Goal: Communication & Community: Answer question/provide support

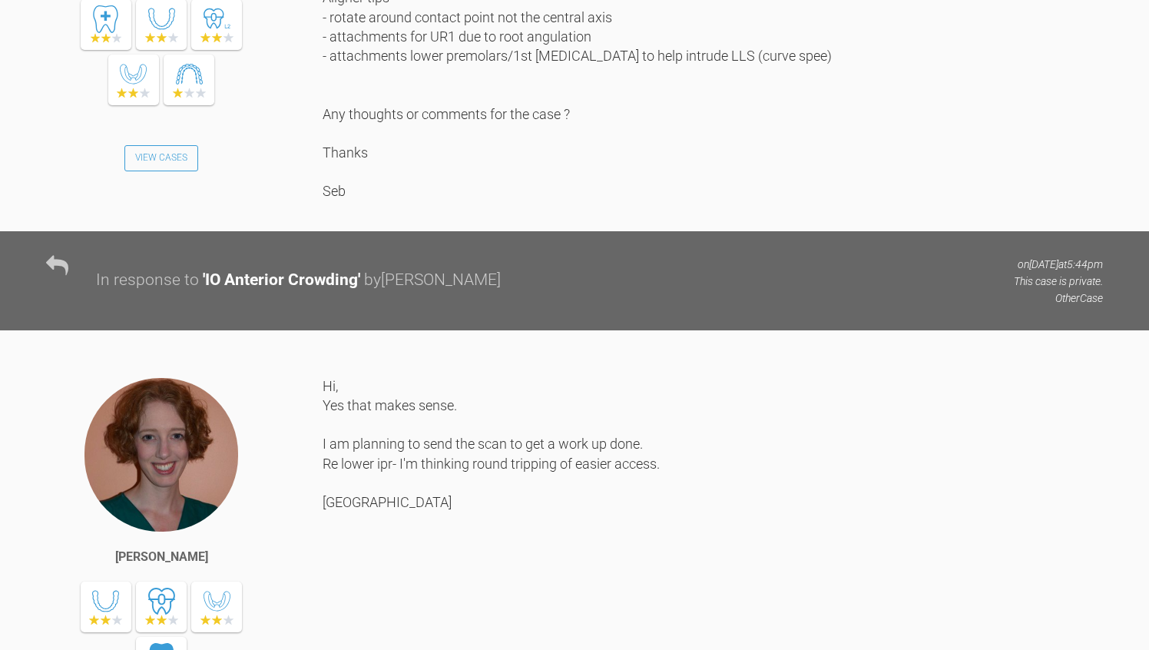
scroll to position [2150, 0]
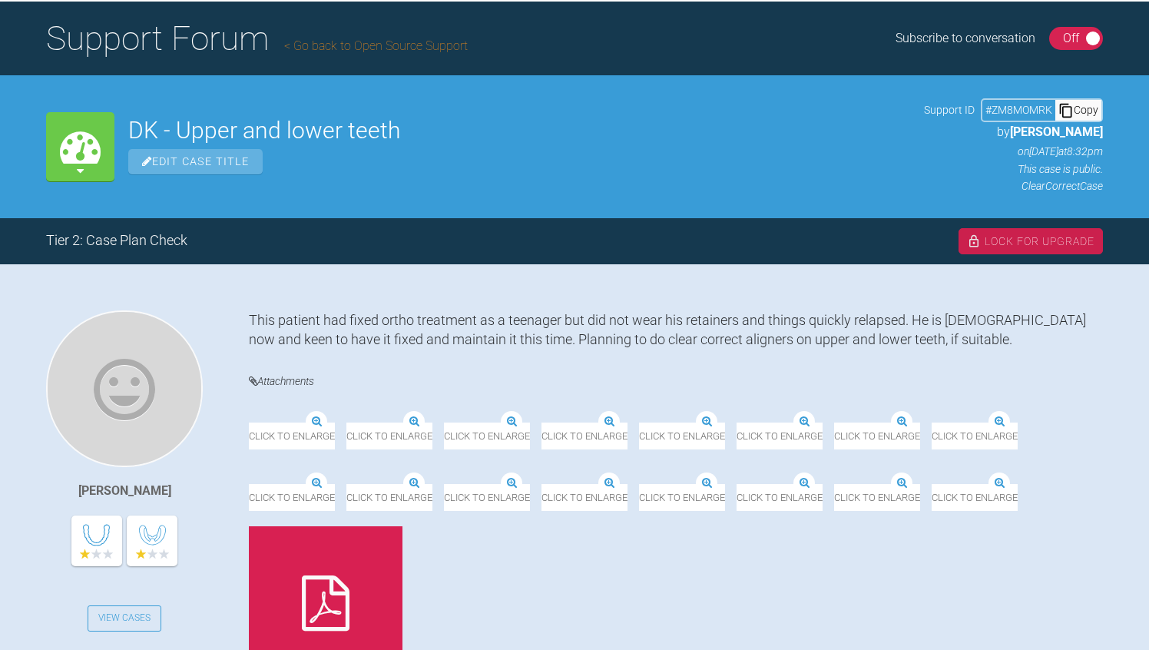
scroll to position [123, 0]
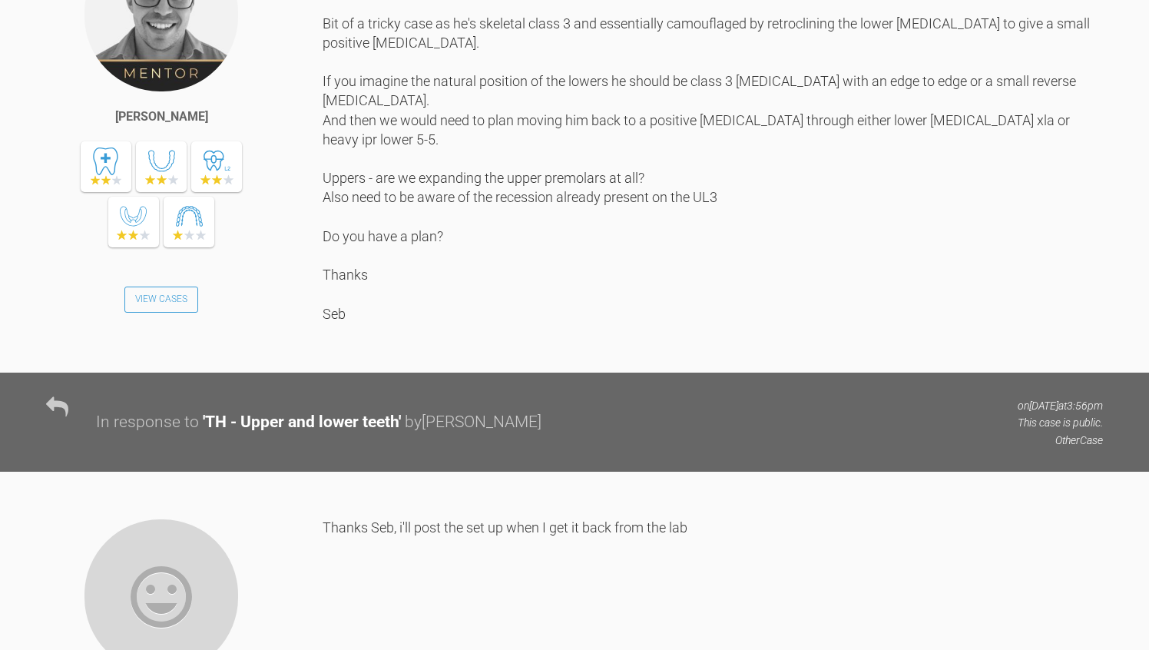
scroll to position [1075, 0]
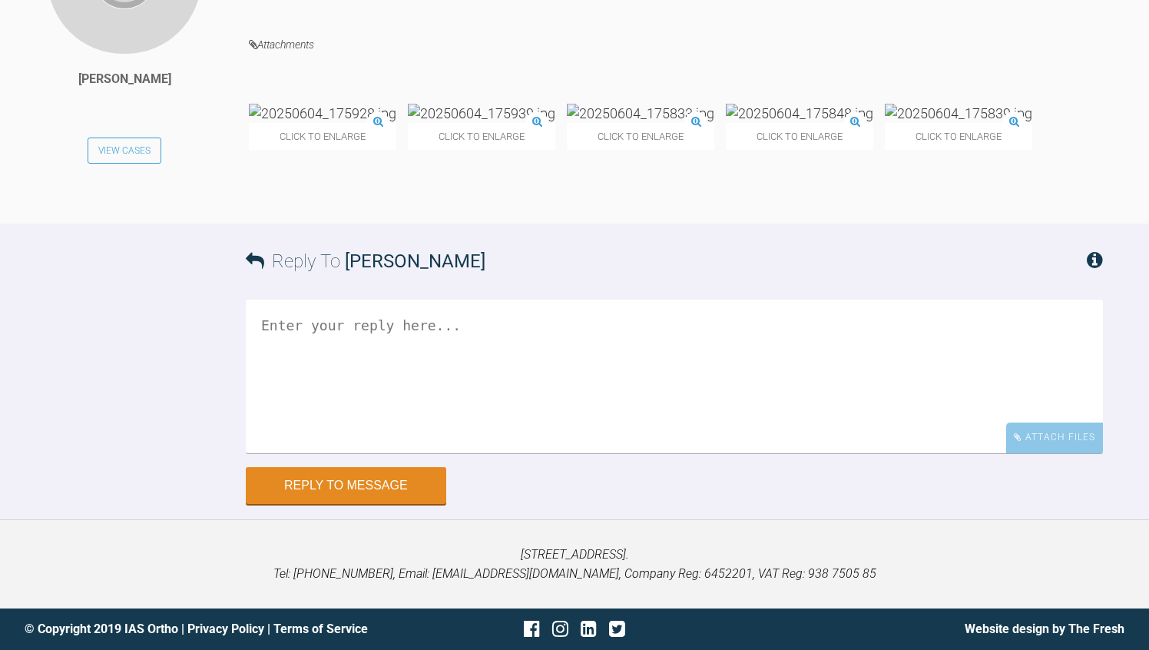
scroll to position [10273, 0]
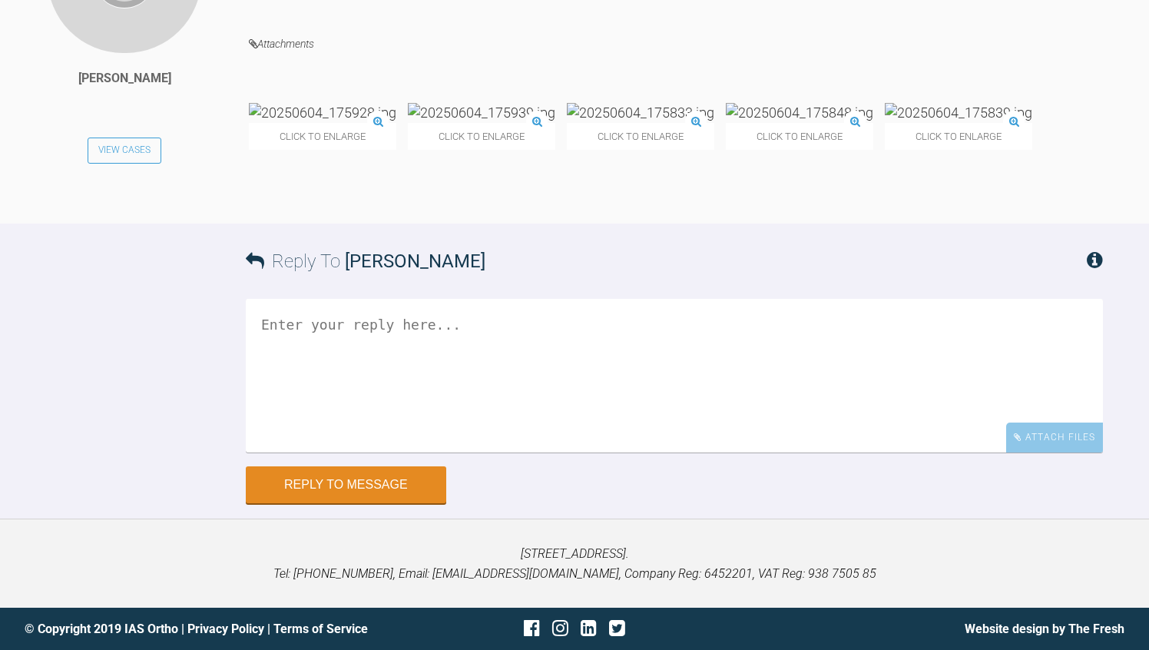
click at [667, 122] on img at bounding box center [640, 112] width 147 height 19
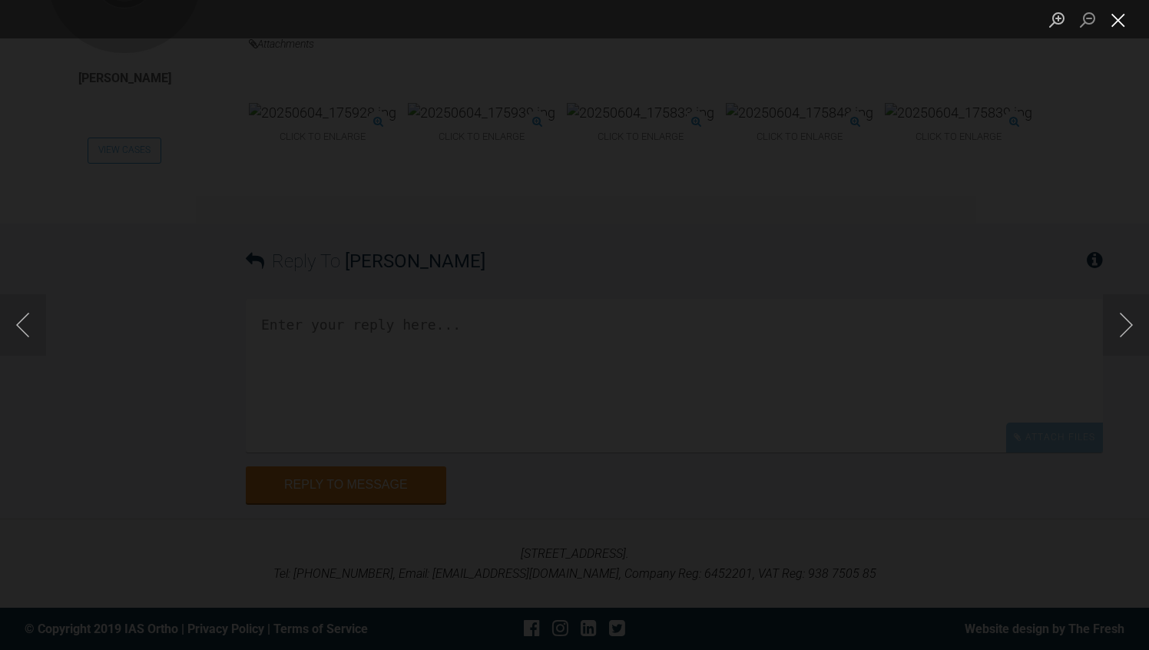
click at [1121, 19] on button "Close lightbox" at bounding box center [1118, 19] width 31 height 27
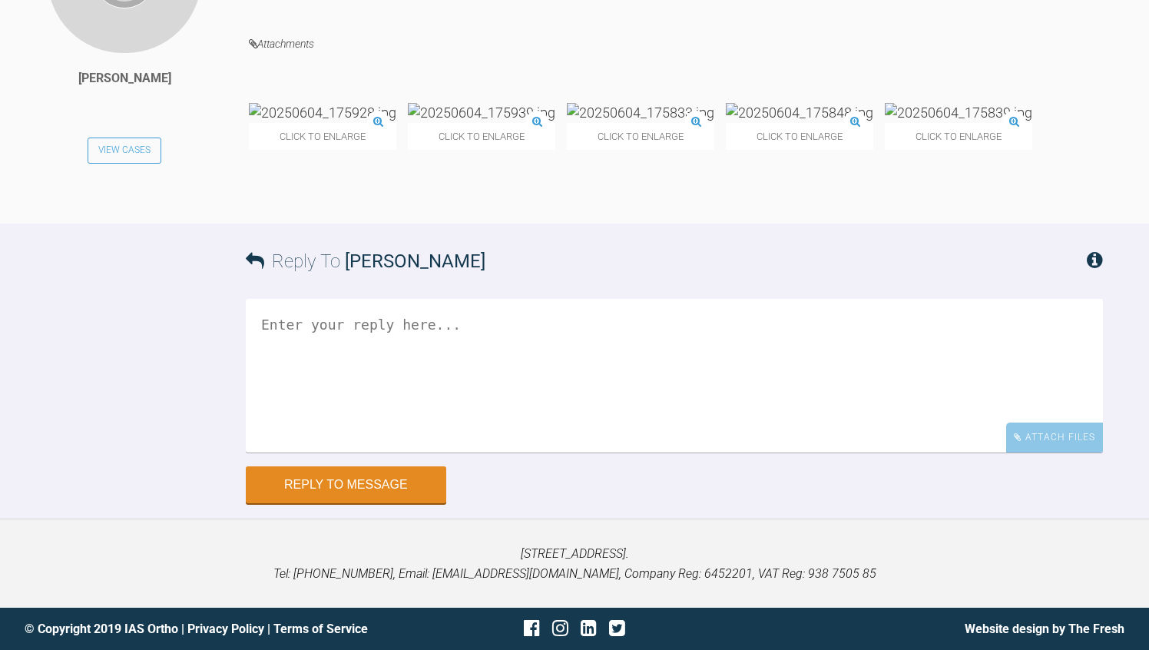
click at [501, 122] on img at bounding box center [481, 112] width 147 height 19
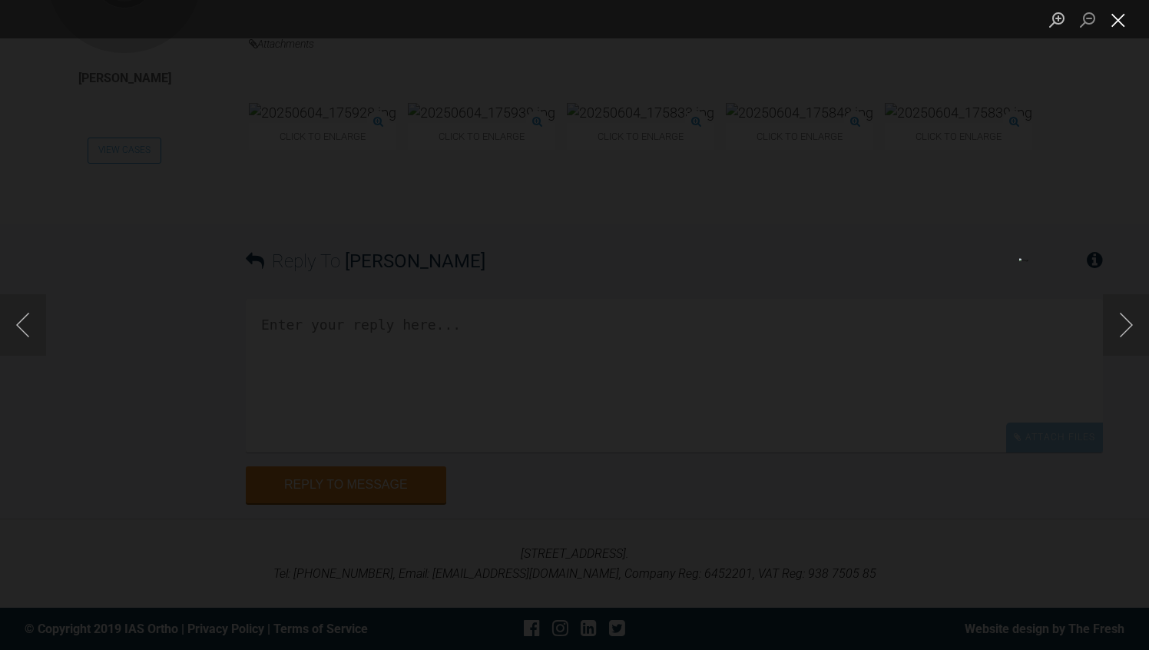
click at [1114, 22] on button "Close lightbox" at bounding box center [1118, 19] width 31 height 27
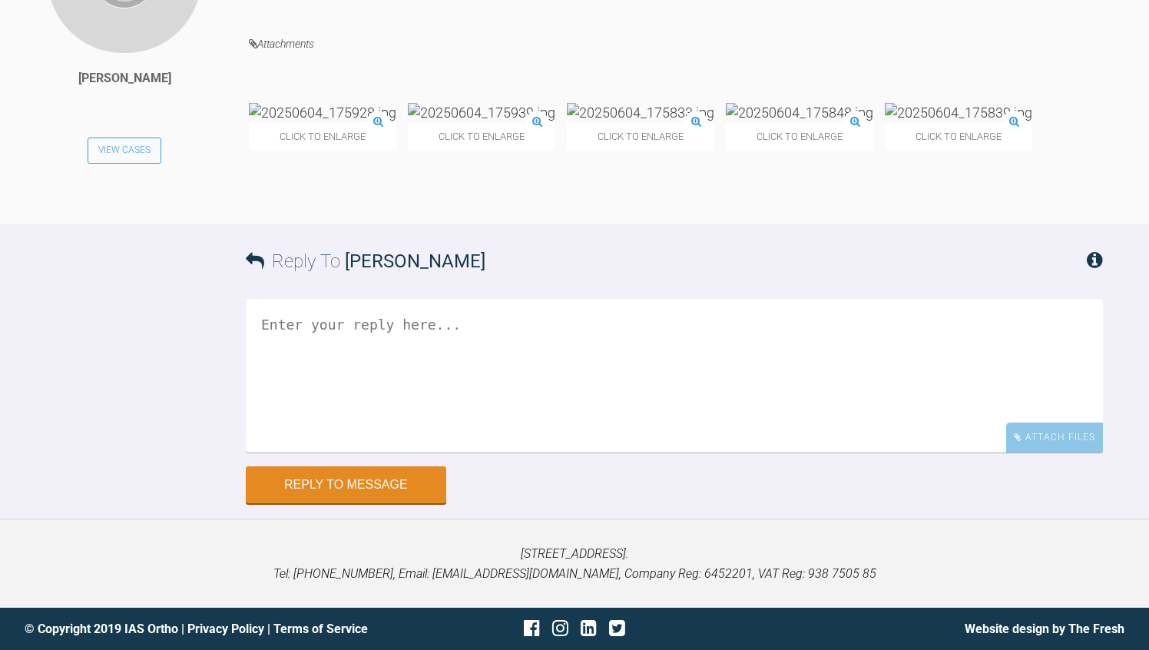
click at [494, 452] on textarea at bounding box center [674, 376] width 857 height 154
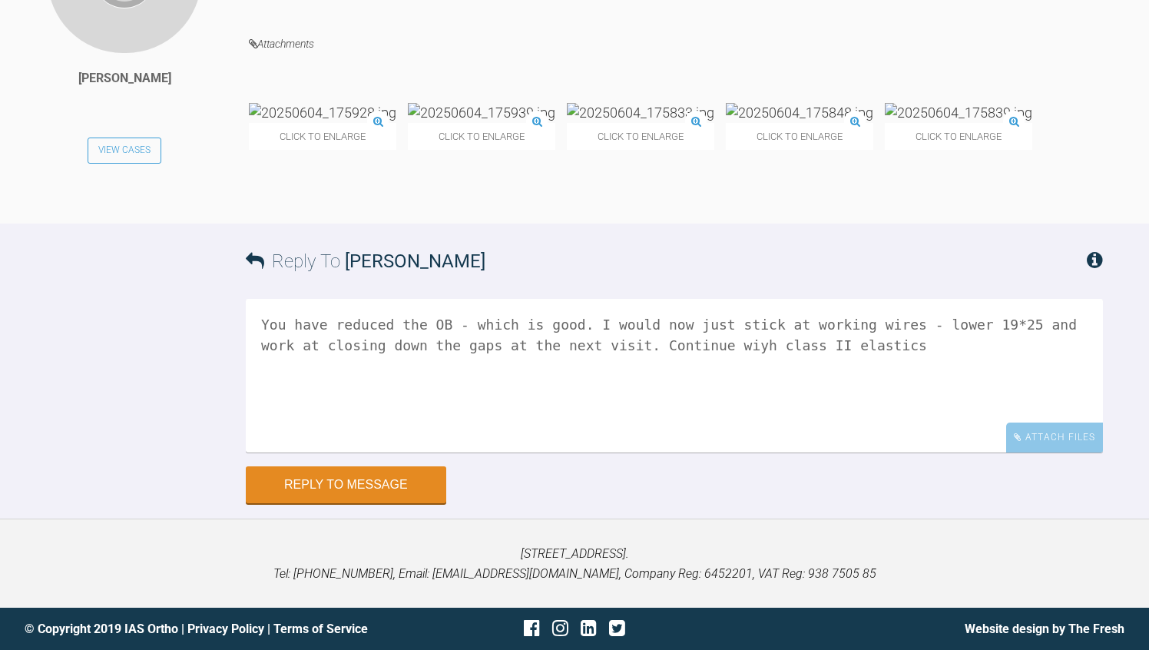
type textarea "You have reduced the OB - which is good. I would now just stick at working wire…"
click at [133, 503] on div "Reply To Niall Conaty You have reduced the OB - which is good. I would now just…" at bounding box center [574, 363] width 1149 height 280
click at [394, 505] on button "Reply to Message" at bounding box center [346, 486] width 200 height 37
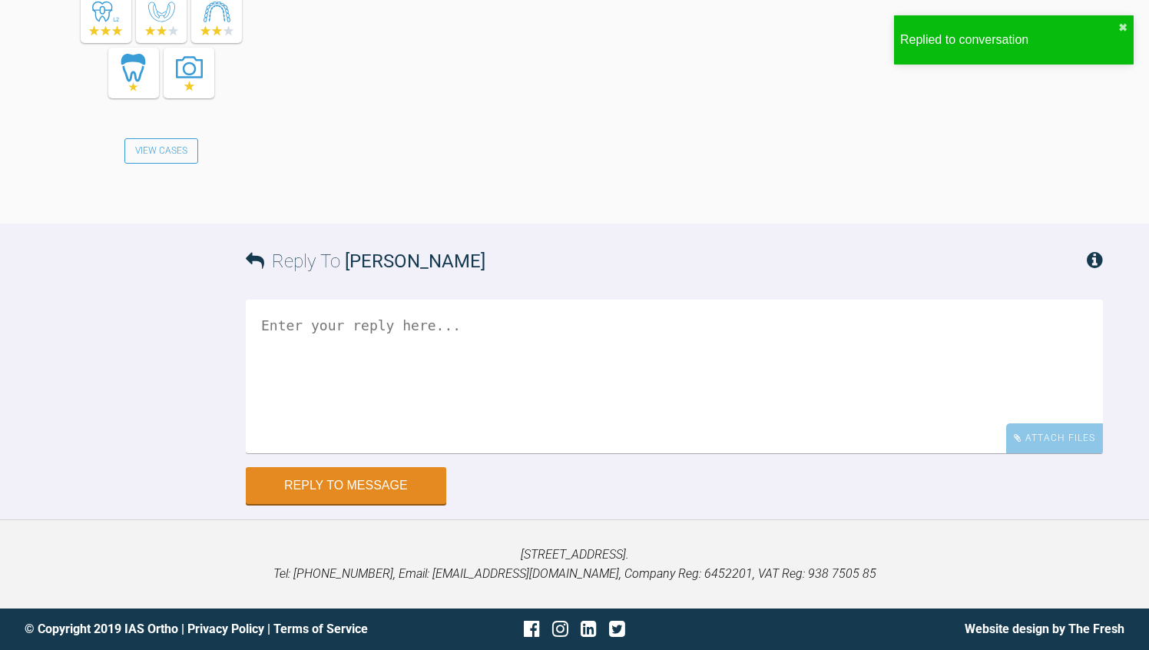
scroll to position [11029, 0]
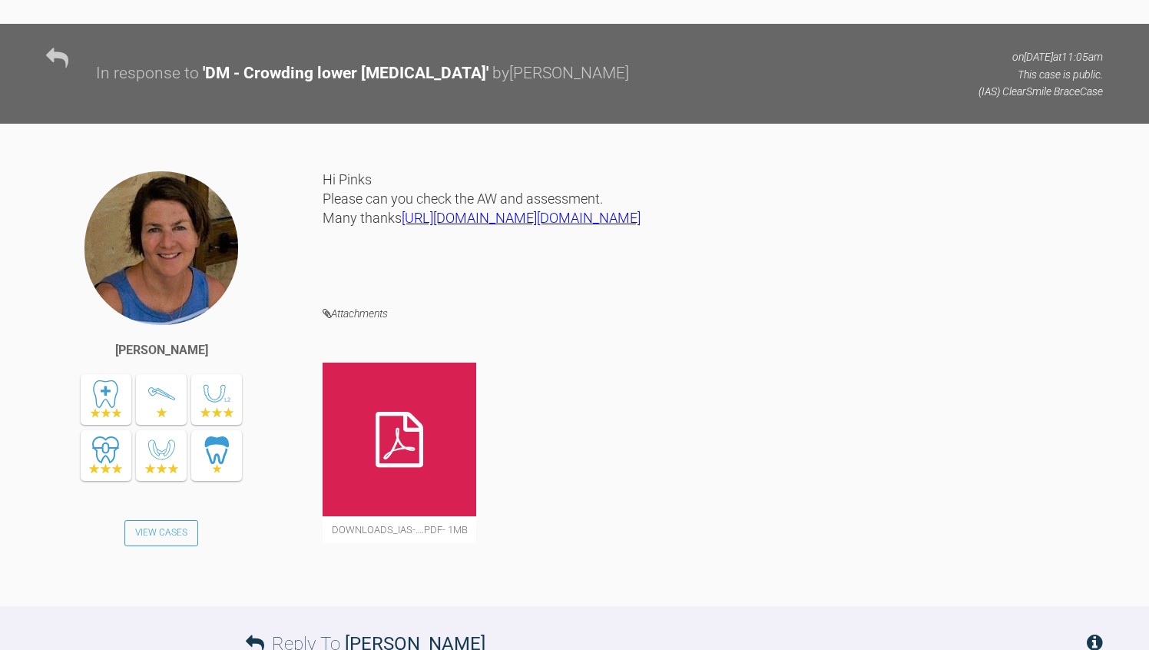
scroll to position [2957, 0]
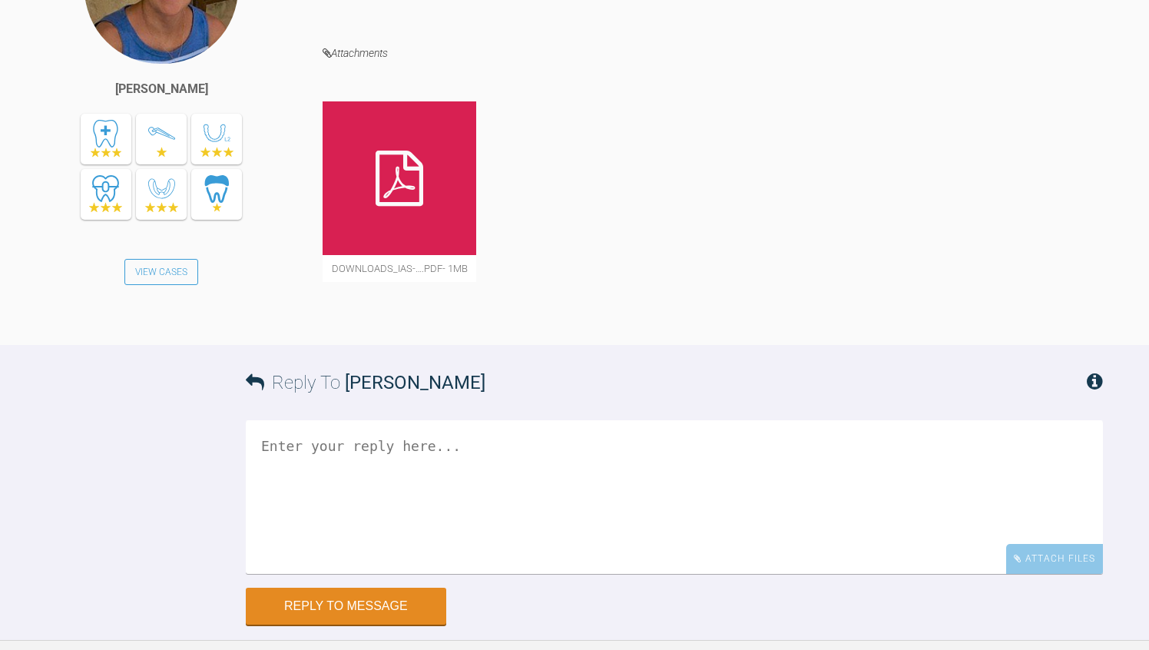
click at [435, 455] on div "Reply To Margaret De Verteuil Attach Files Drag and drop files here! Reply to M…" at bounding box center [574, 485] width 1149 height 280
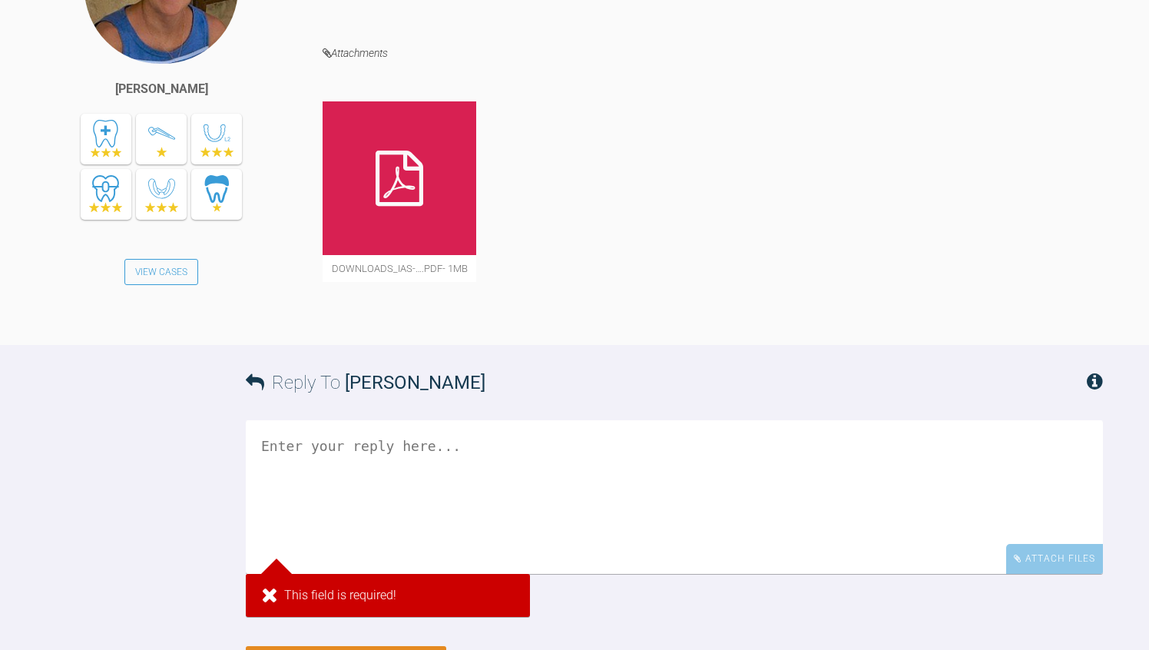
click at [703, 63] on h4 "Attachments" at bounding box center [713, 53] width 780 height 19
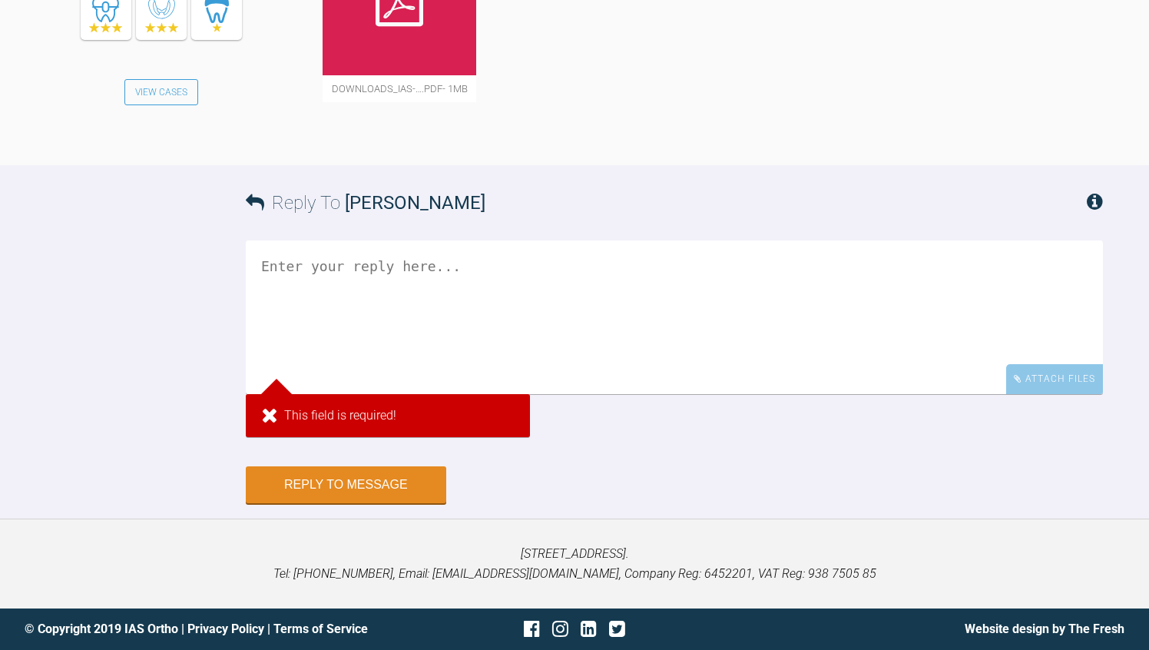
scroll to position [3387, 0]
click at [598, 394] on textarea at bounding box center [674, 317] width 857 height 154
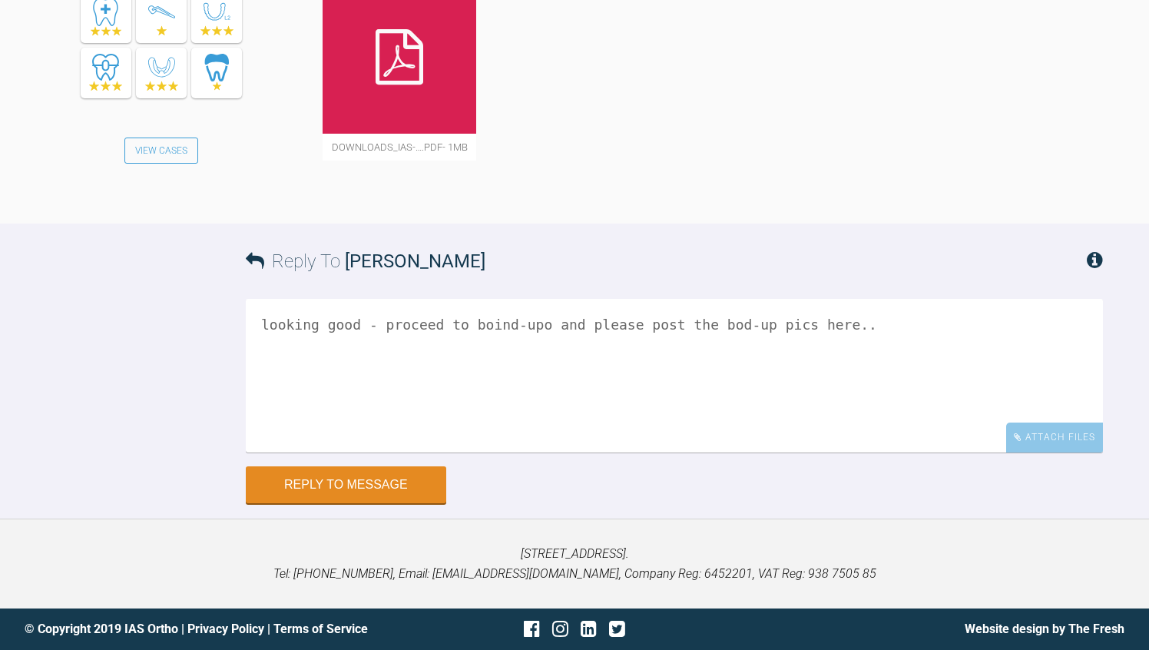
type textarea "looking good - proceed to boind-upo and please post the bod-up pics here.."
click at [74, 431] on div "Reply To Margaret De Verteuil looking good - proceed to boind-upo and please po…" at bounding box center [574, 363] width 1149 height 280
click at [283, 505] on button "Reply to Message" at bounding box center [346, 486] width 200 height 37
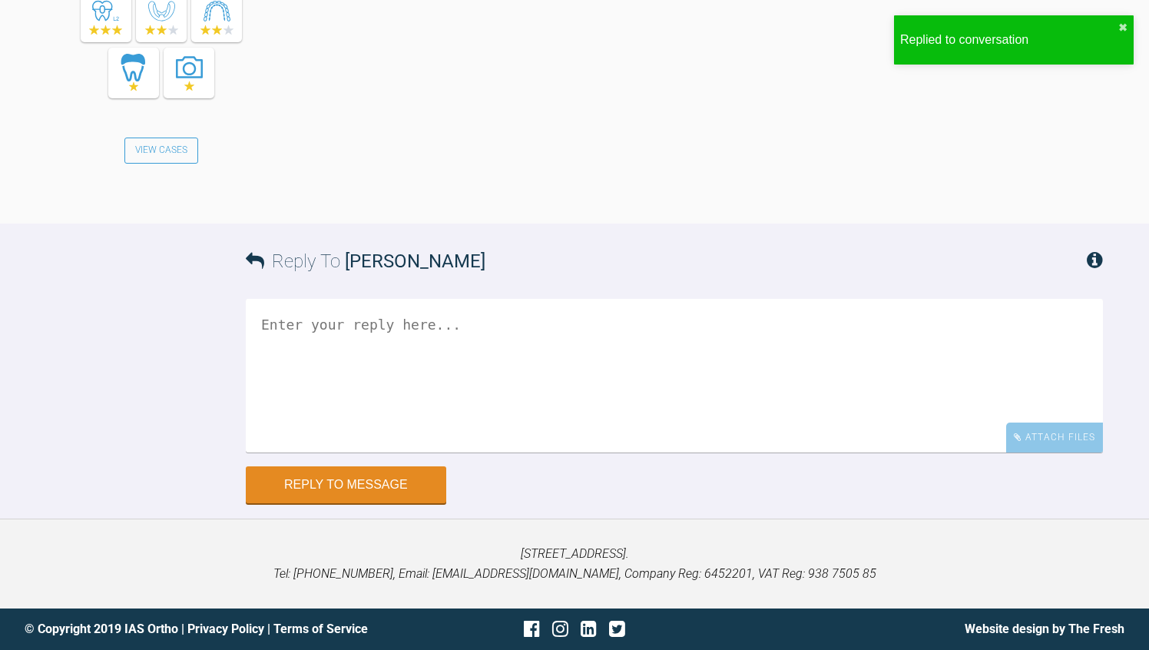
scroll to position [4078, 0]
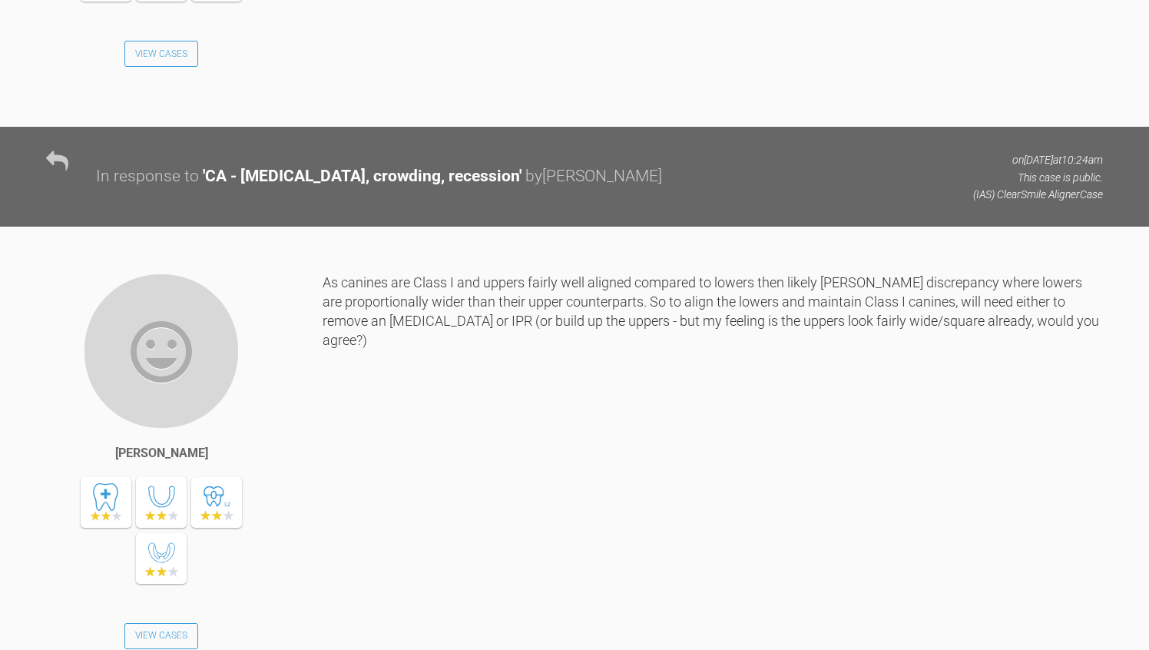
scroll to position [2580, 0]
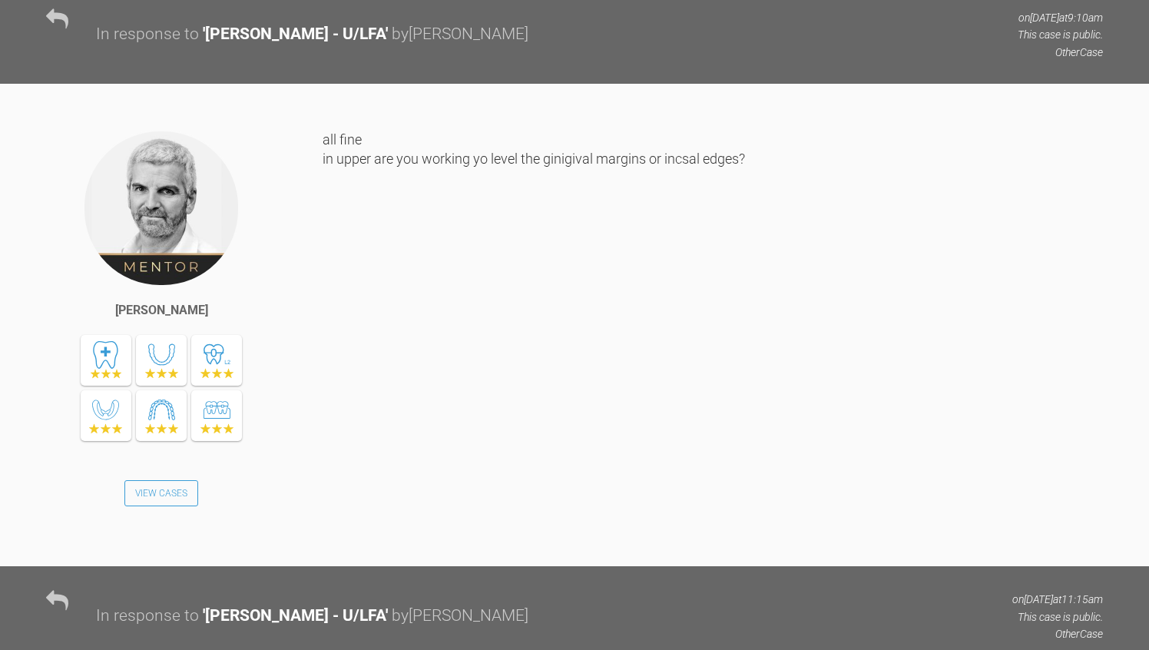
scroll to position [12470, 0]
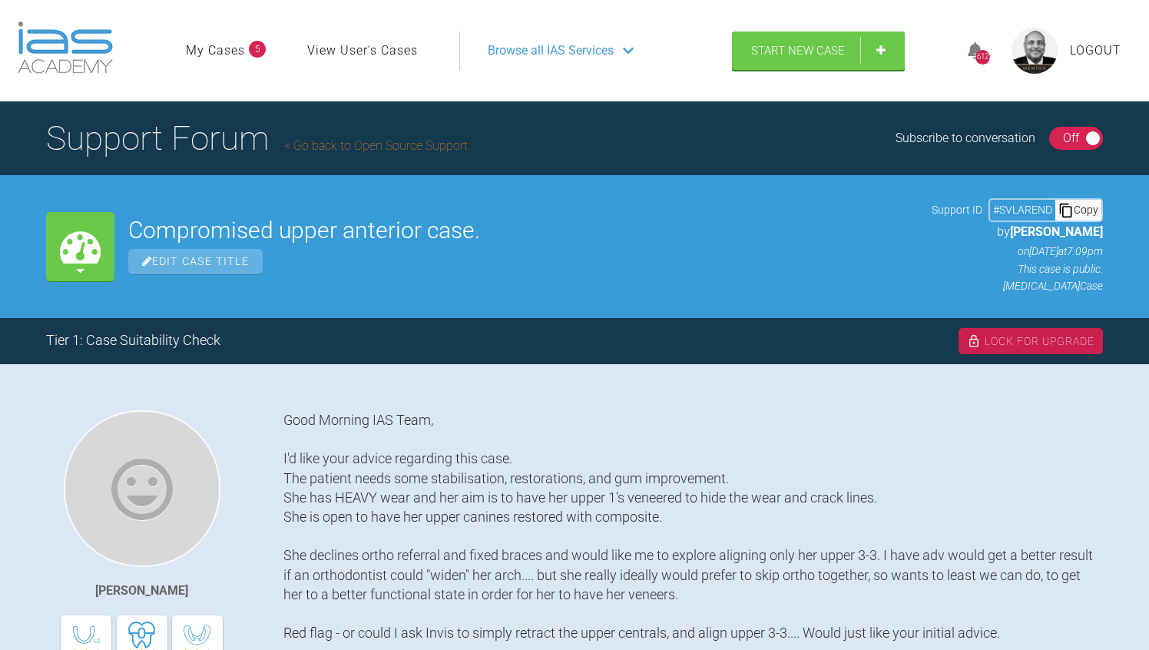
click at [1052, 131] on div "On Off" at bounding box center [1076, 138] width 55 height 23
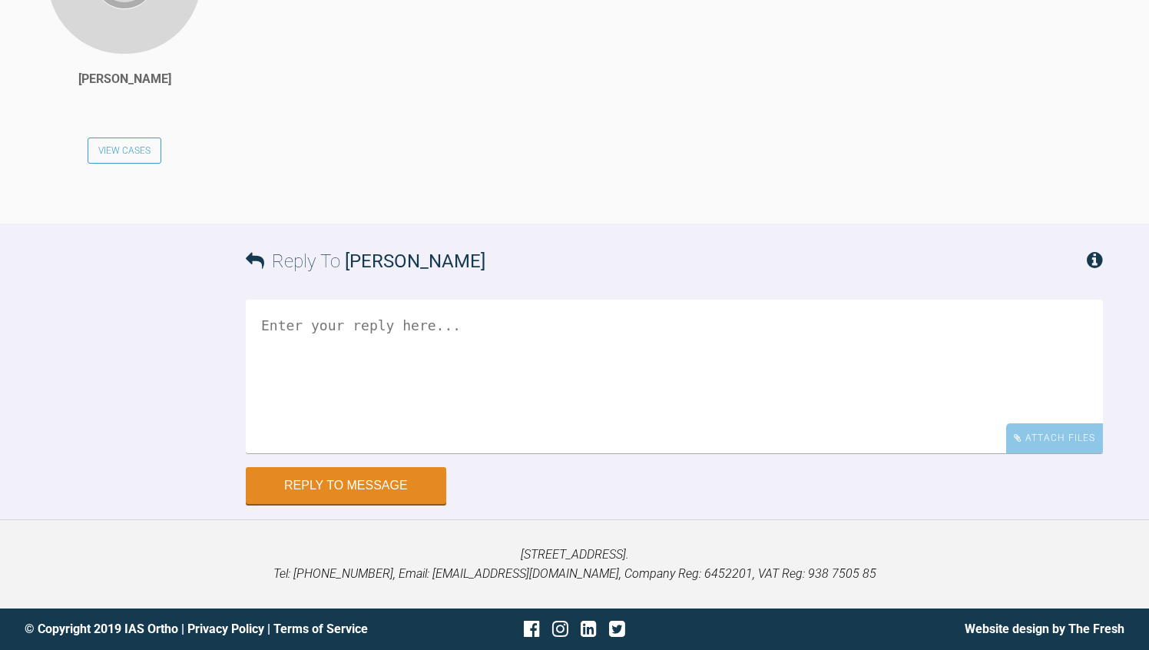
scroll to position [8182, 0]
click at [406, 350] on textarea at bounding box center [674, 377] width 857 height 154
type textarea "E"
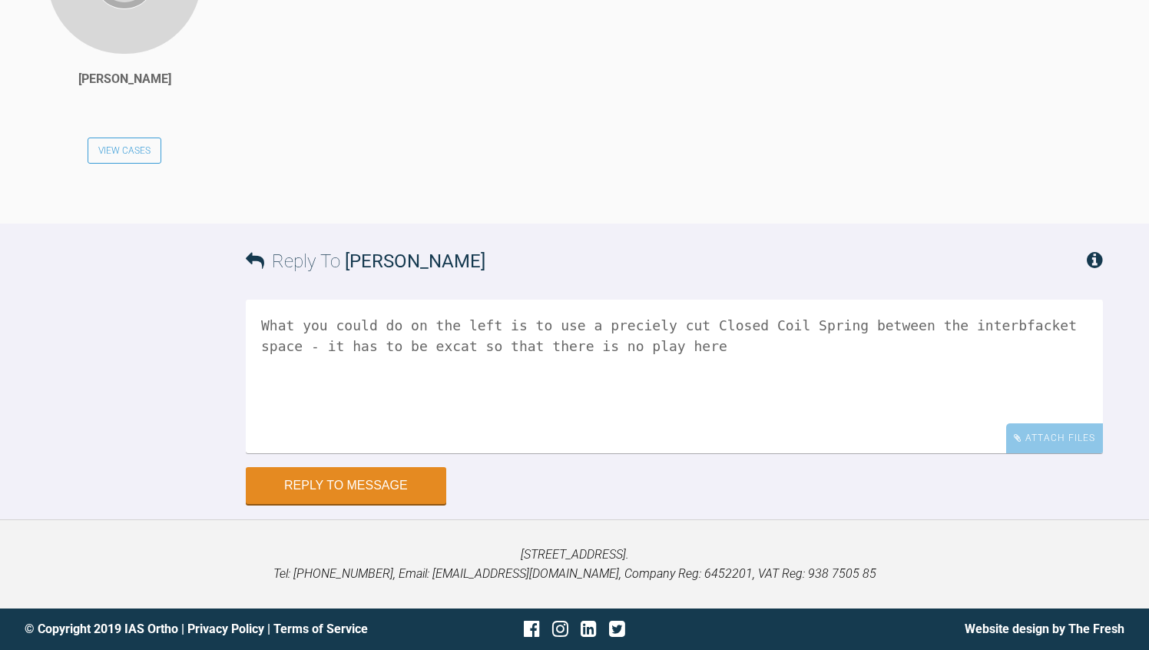
click at [1018, 324] on textarea "What you could do on the left is to use a preciely cut Closed Coil Spring betwe…" at bounding box center [674, 377] width 857 height 154
click at [1043, 326] on textarea "What you could do on the left is to use a preciely cut Closed Coil Spring betwe…" at bounding box center [674, 377] width 857 height 154
click at [316, 346] on textarea "What you could do on the left is to use a preciely cut Closed Coil Spring betwe…" at bounding box center [674, 377] width 857 height 154
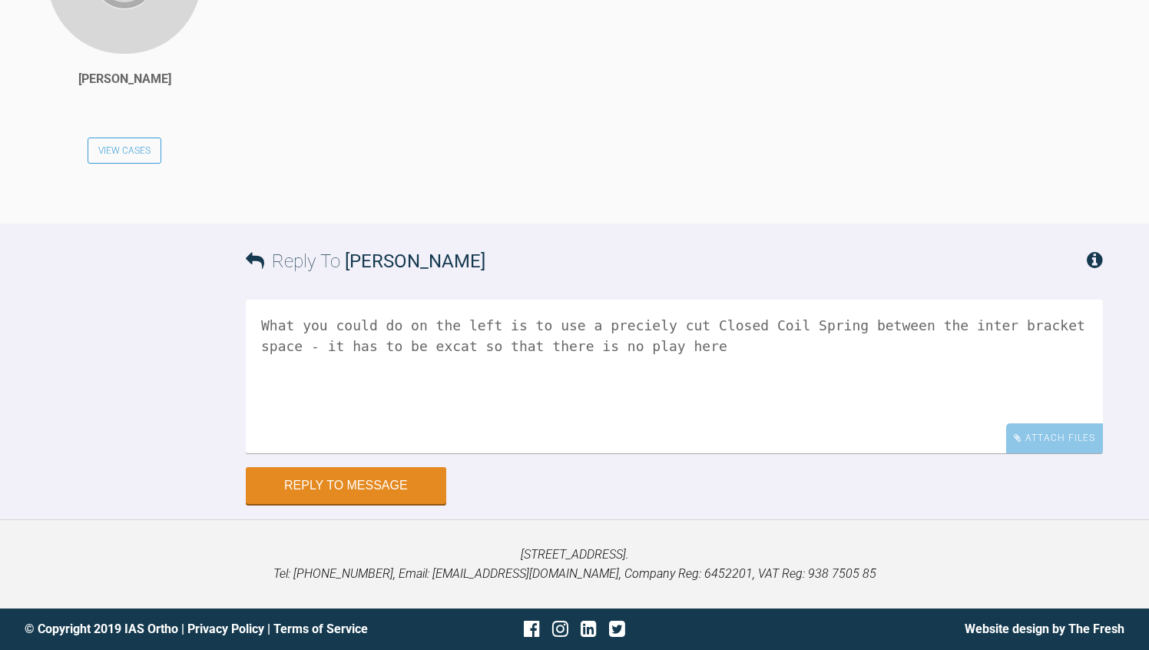
click at [310, 344] on textarea "What you could do on the left is to use a preciely cut Closed Coil Spring betwe…" at bounding box center [674, 377] width 857 height 154
click at [791, 356] on textarea "What you could do on the left is to use a preciely cut Closed Coil Spring betwe…" at bounding box center [674, 377] width 857 height 154
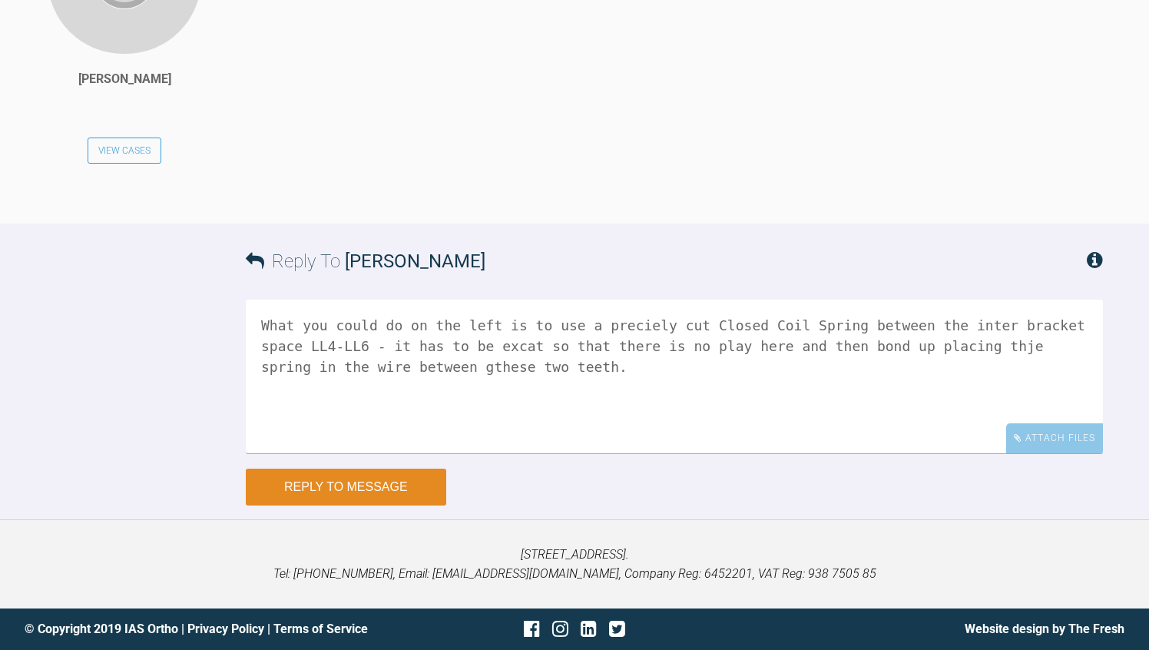
type textarea "What you could do on the left is to use a preciely cut Closed Coil Spring betwe…"
click at [403, 486] on button "Reply to Message" at bounding box center [346, 486] width 200 height 37
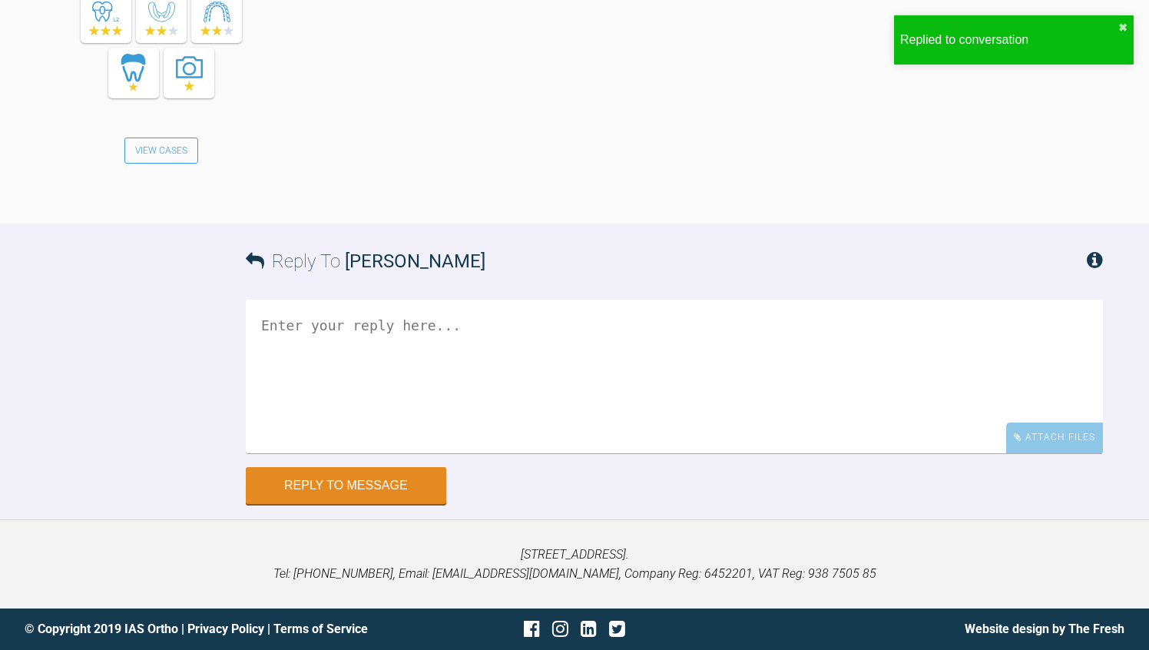
scroll to position [8692, 0]
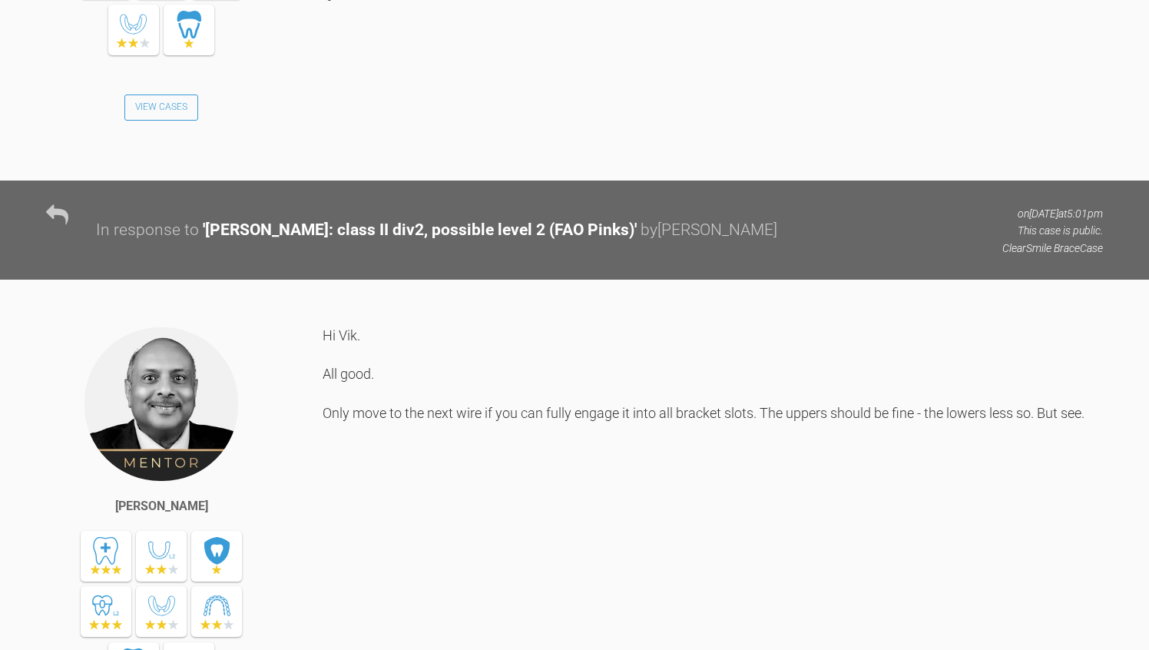
scroll to position [25461, 0]
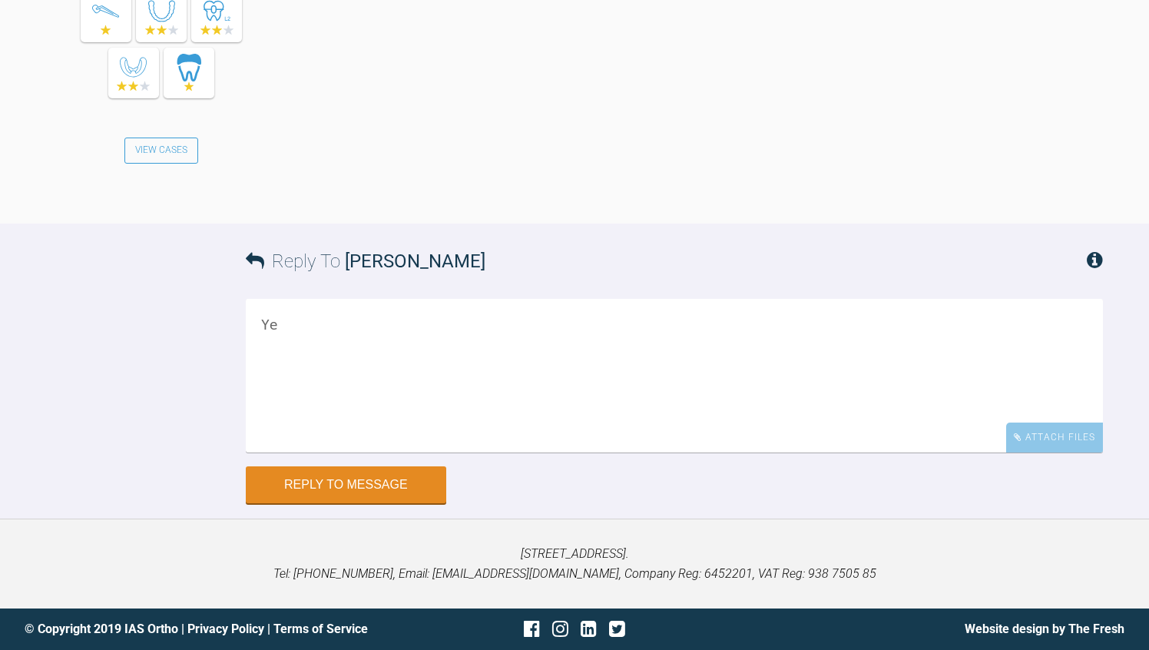
scroll to position [25852, 0]
type textarea "Yes"
click at [11, 503] on div "Reply To Viktoria Zanna Yes Attach Files Drag and drop files here! Reply to Mes…" at bounding box center [574, 363] width 1149 height 280
click at [33, 503] on div "Reply To Viktoria Zanna Yes Attach Files Drag and drop files here! Reply to Mes…" at bounding box center [574, 363] width 1149 height 280
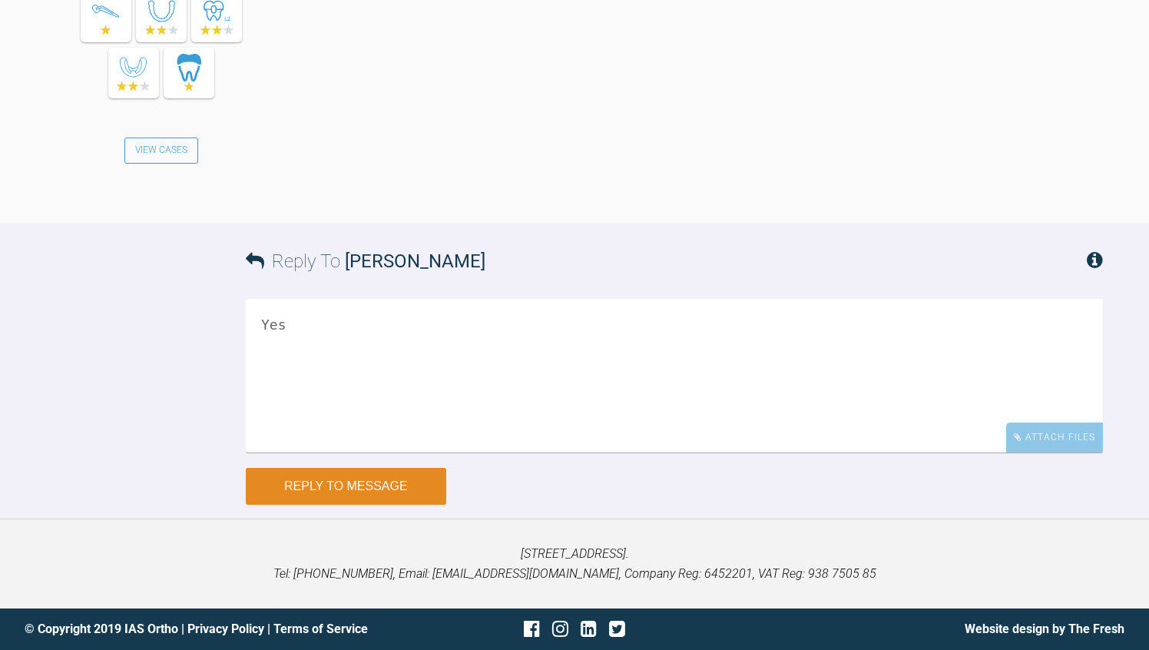
click at [412, 505] on button "Reply to Message" at bounding box center [346, 486] width 200 height 37
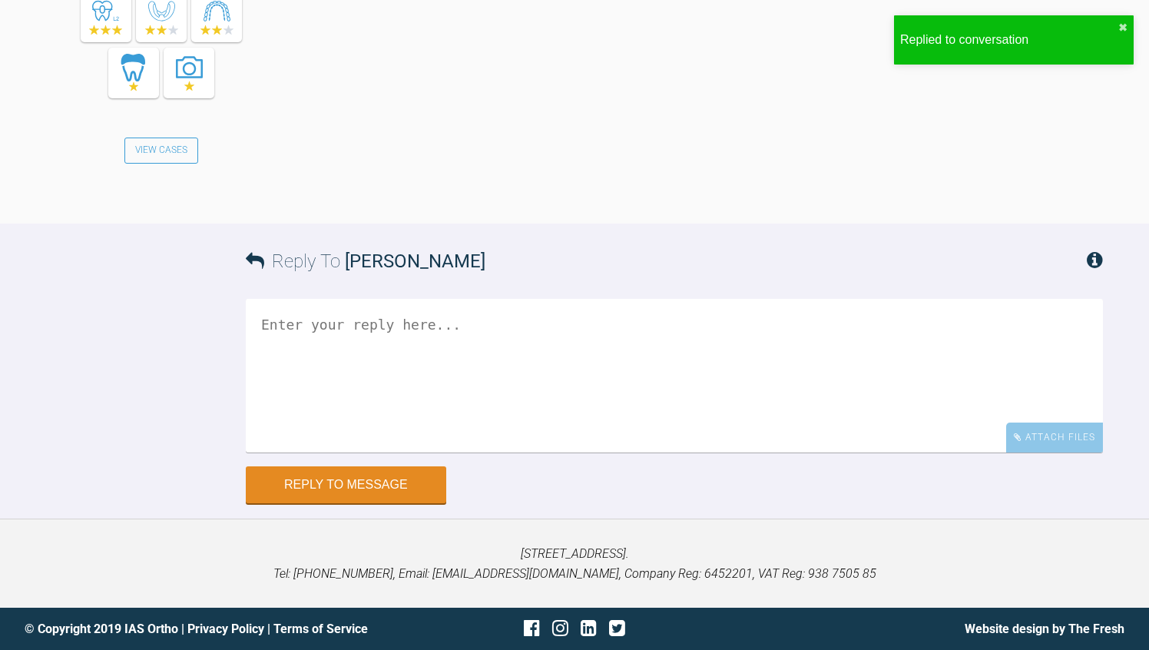
scroll to position [26679, 0]
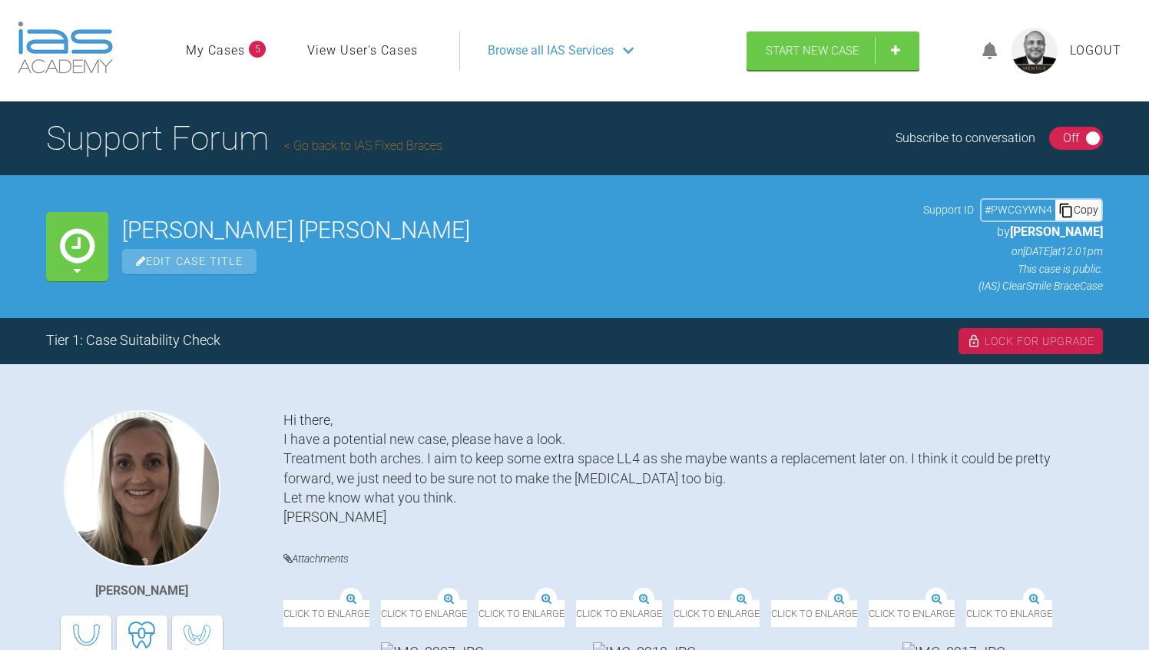
click at [1056, 137] on div "On Off" at bounding box center [1076, 138] width 55 height 23
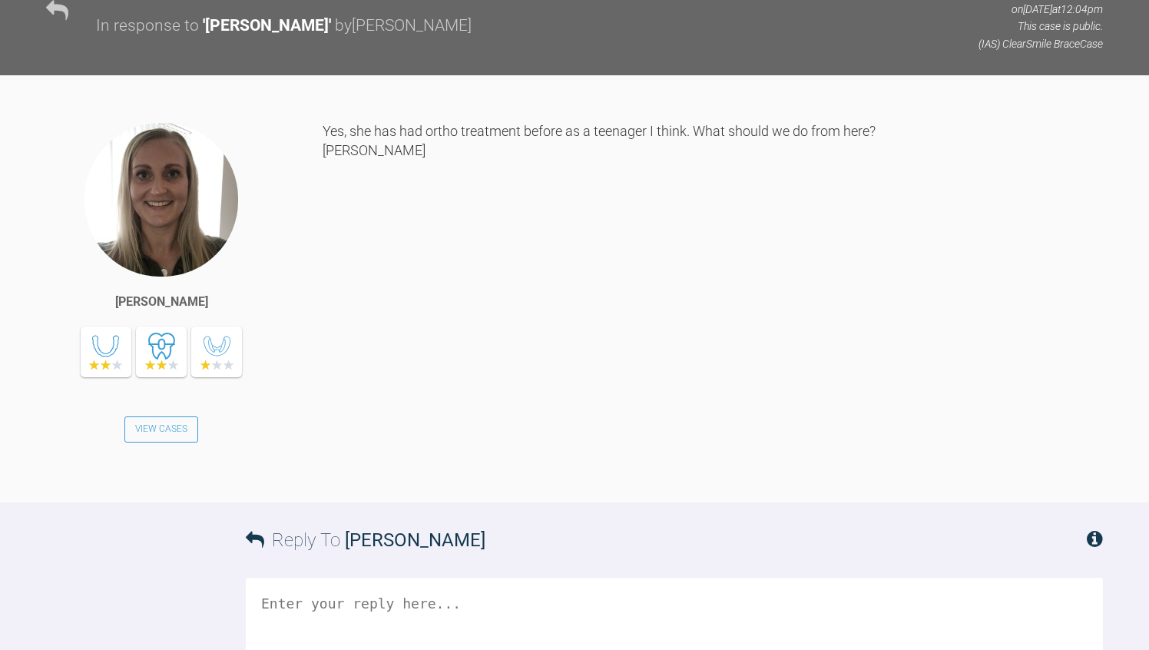
scroll to position [2179, 0]
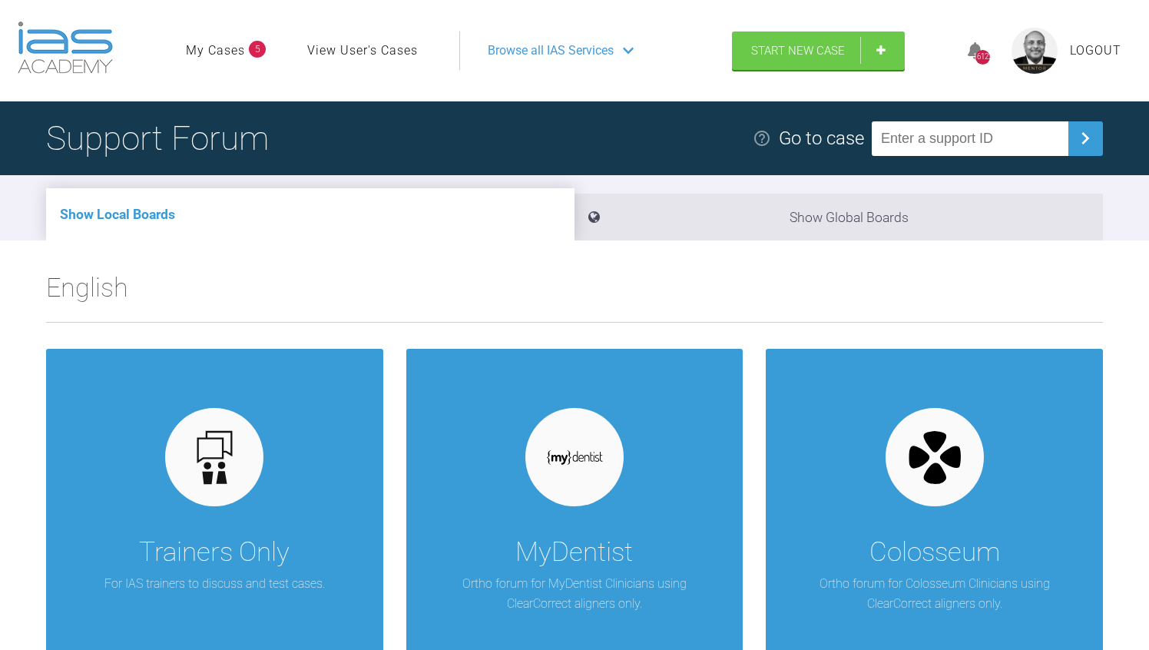
click at [936, 138] on input "text" at bounding box center [970, 138] width 197 height 35
type input "3OEU567L"
click at [1092, 141] on img at bounding box center [1085, 138] width 25 height 25
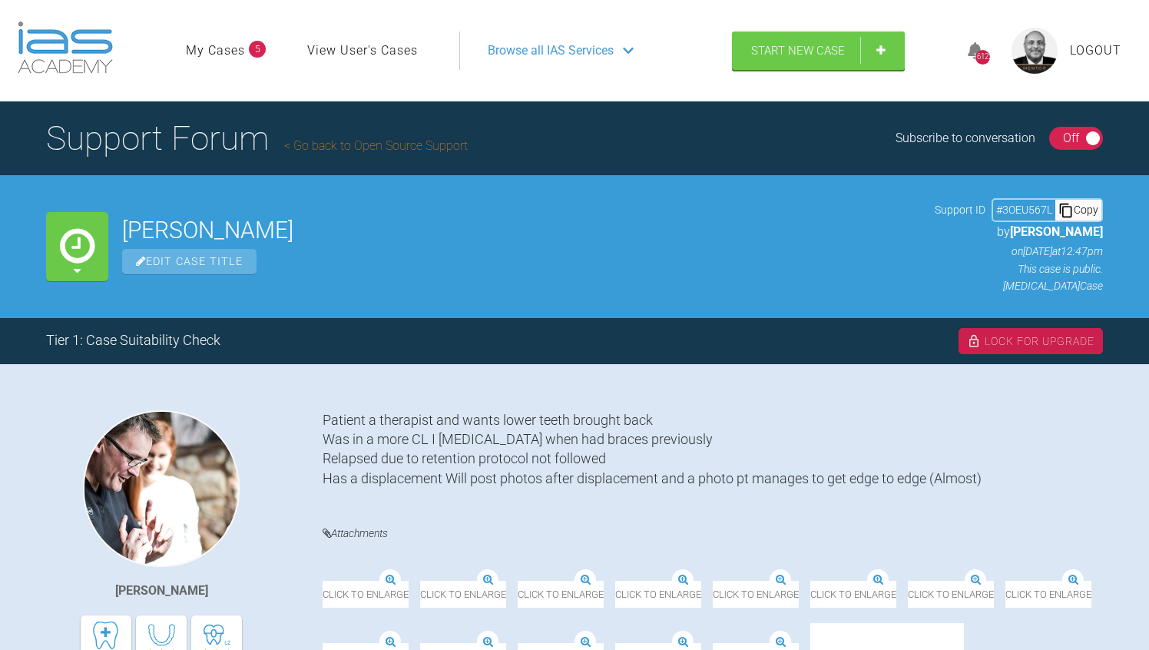
click at [1050, 141] on div "On Off" at bounding box center [1076, 138] width 55 height 23
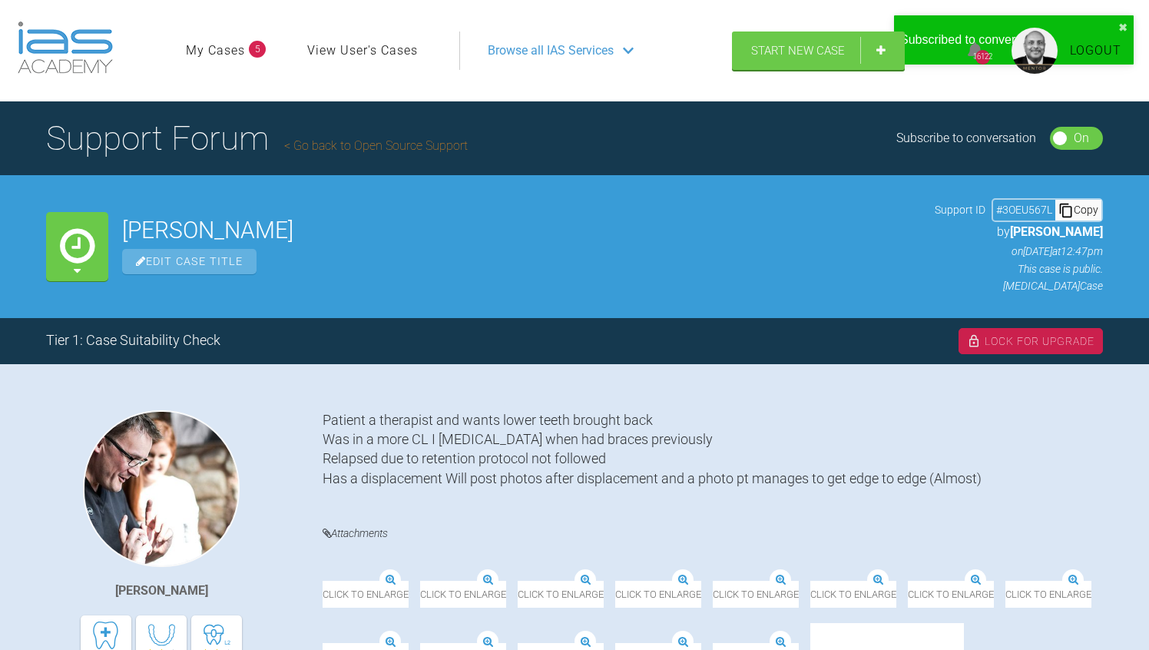
click at [1075, 507] on div "Patient a therapist and wants lower teeth brought back Was in a more CL I [MEDI…" at bounding box center [713, 628] width 780 height 436
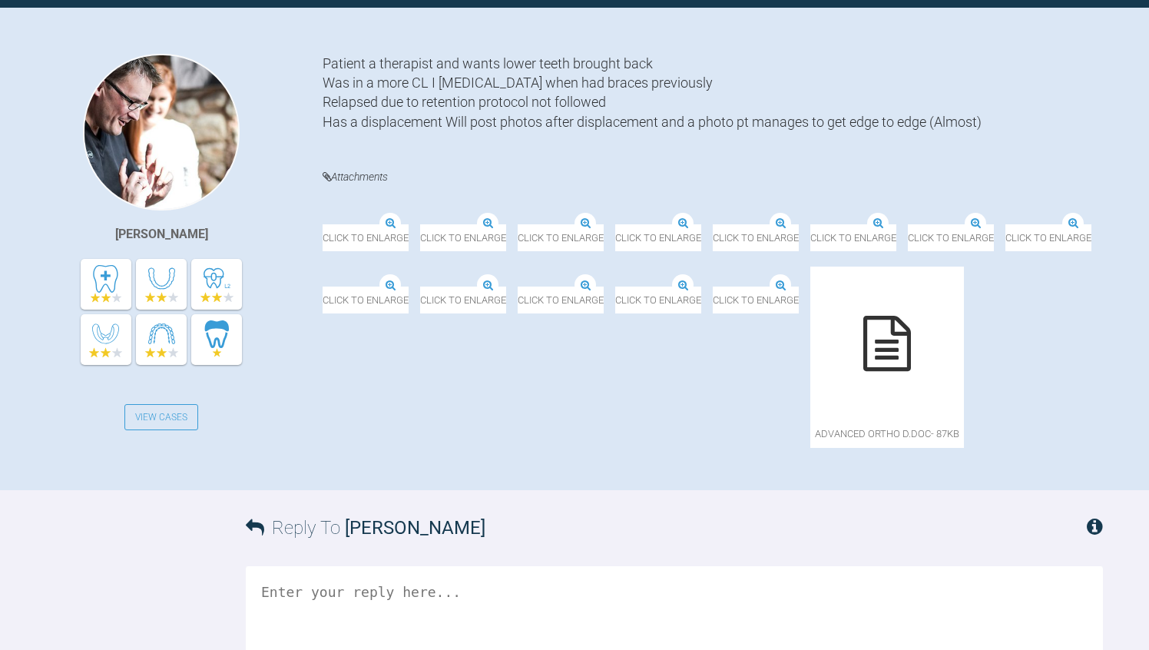
scroll to position [333, 0]
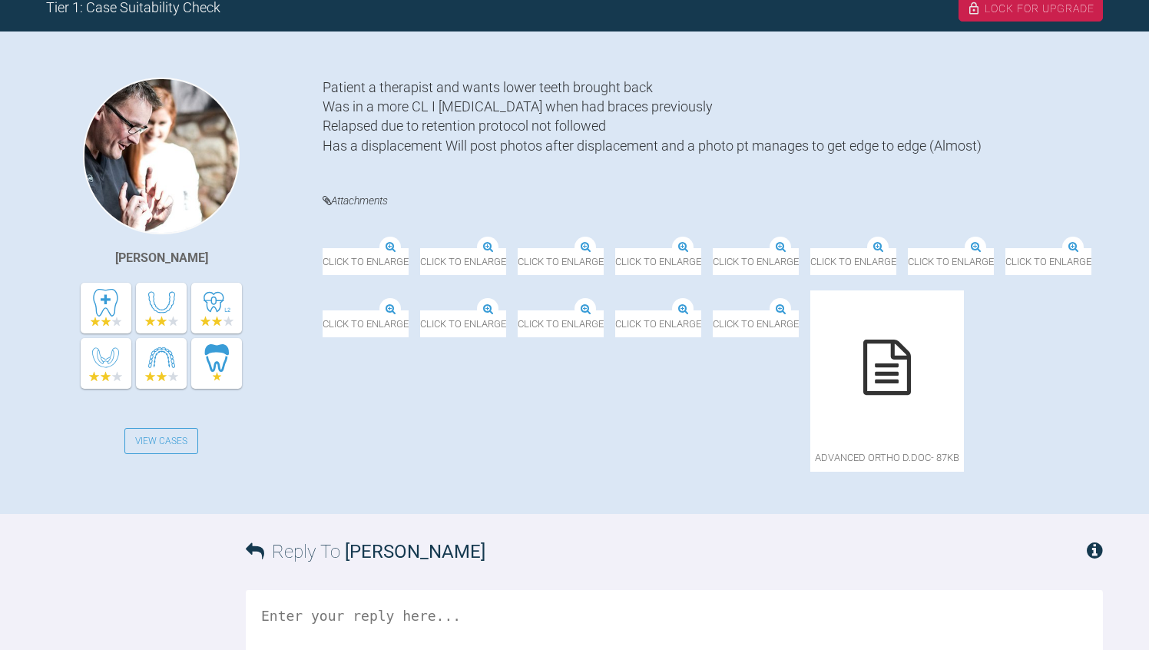
click at [998, 465] on div "Click to enlarge Click to enlarge Click to enlarge Click to enlarge Click to en…" at bounding box center [713, 358] width 780 height 258
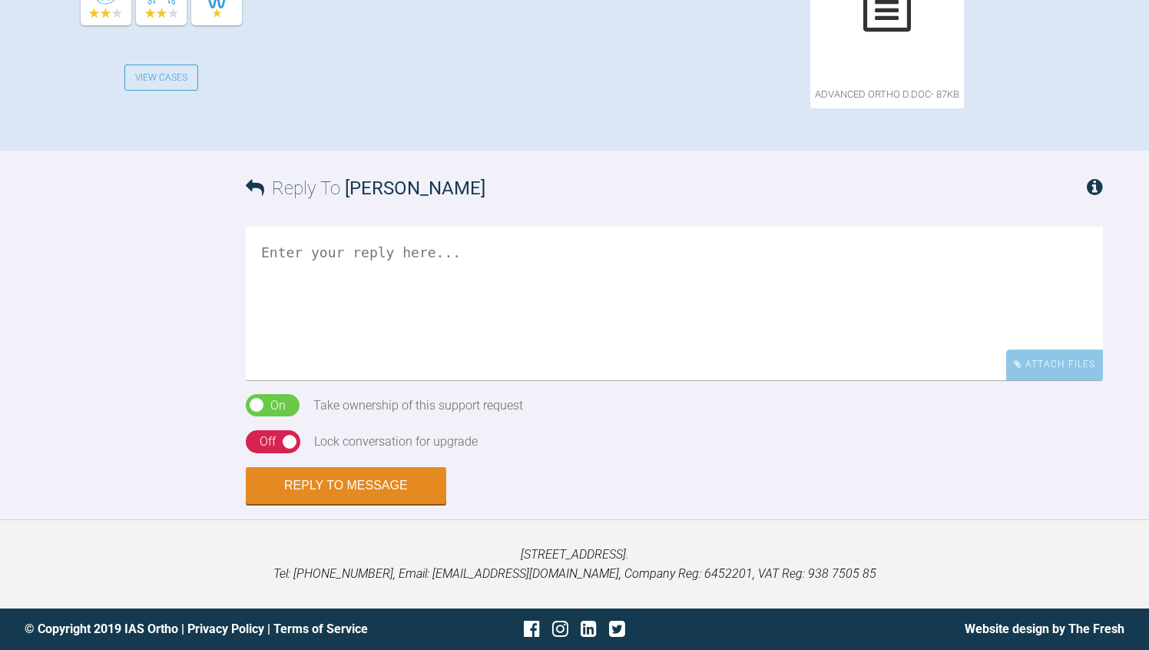
scroll to position [978, 0]
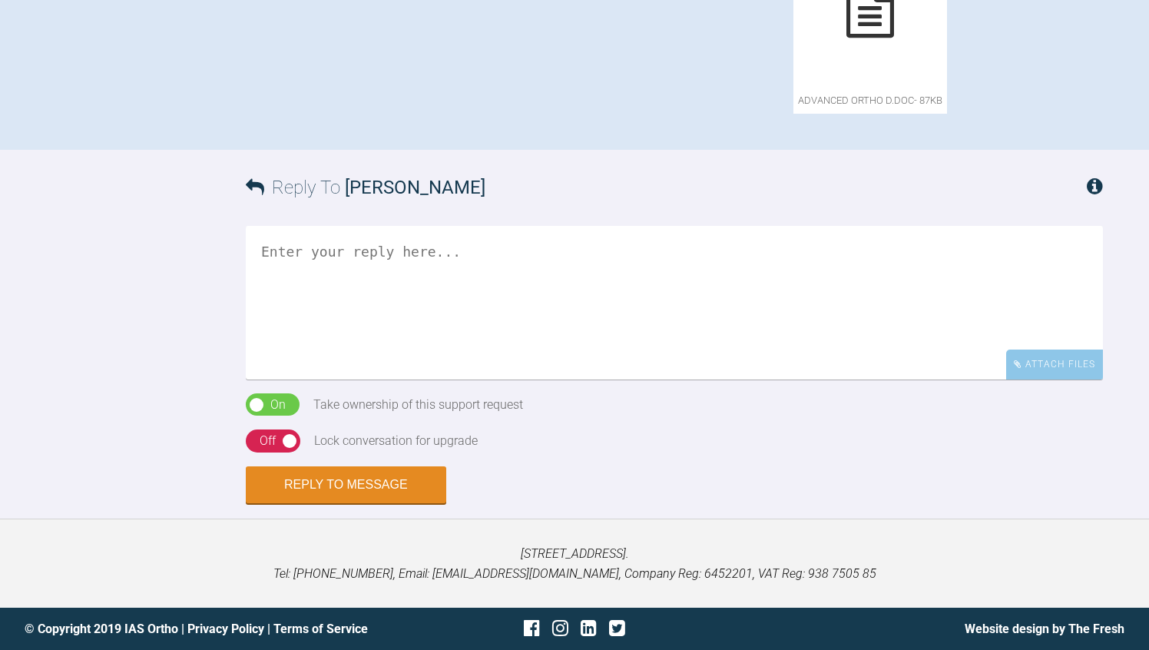
click at [314, 379] on textarea at bounding box center [674, 303] width 857 height 154
type textarea "J"
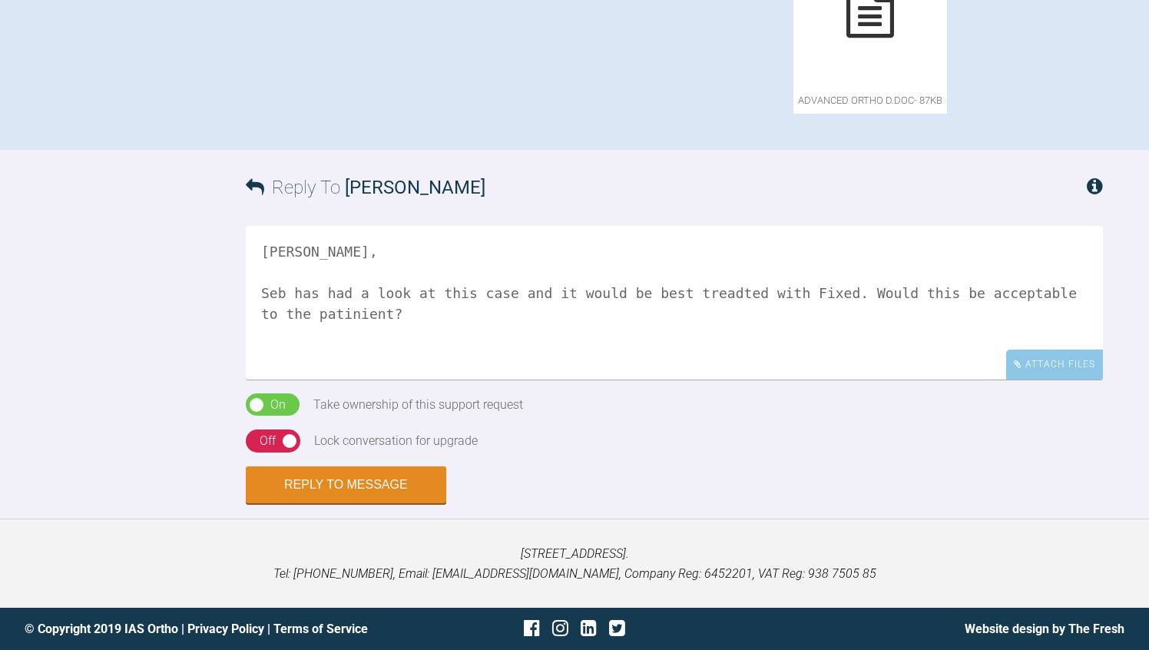
type textarea "[PERSON_NAME], Seb has had a look at this case and it would be best treadted wi…"
click at [253, 452] on div "On Off" at bounding box center [273, 440] width 55 height 23
click at [293, 505] on button "Reply to Message" at bounding box center [346, 486] width 200 height 37
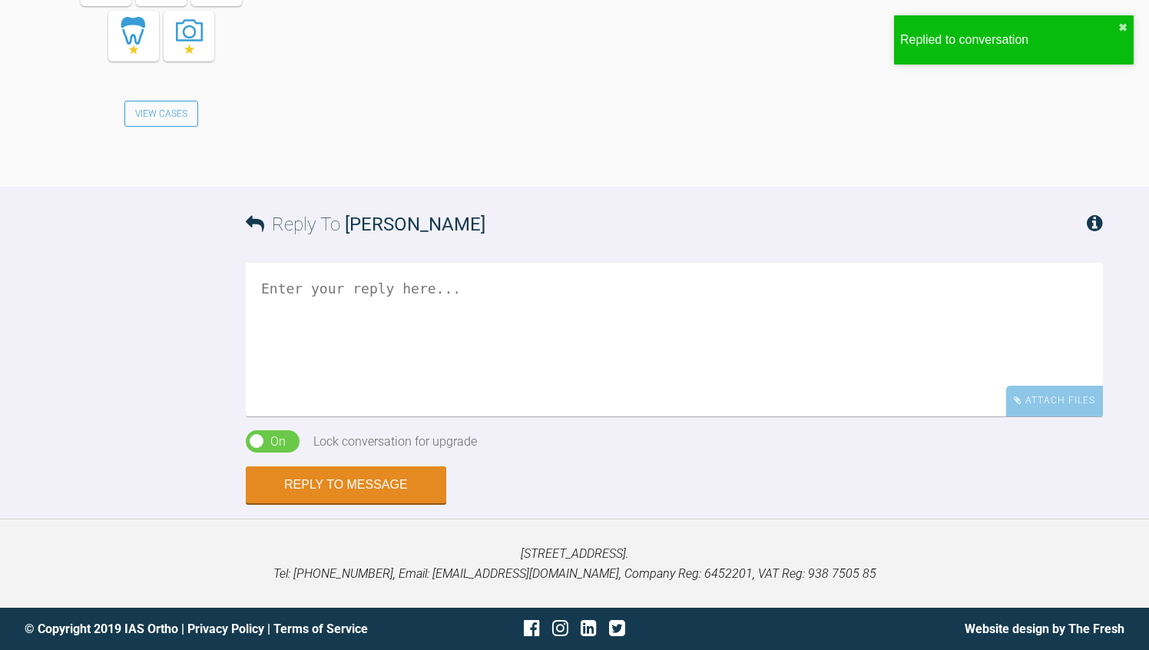
scroll to position [1570, 0]
